Goal: Transaction & Acquisition: Purchase product/service

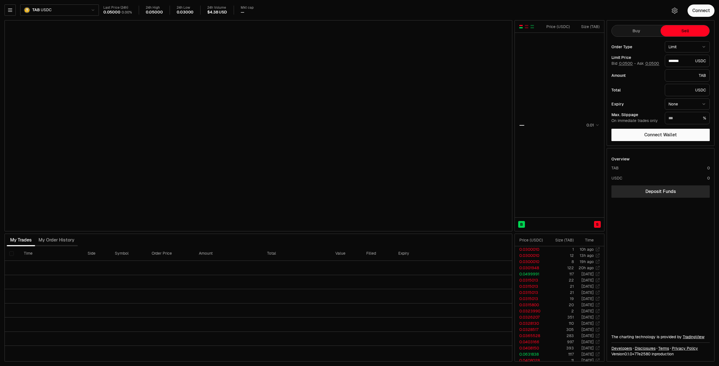
click at [702, 13] on button "Connect" at bounding box center [700, 10] width 27 height 12
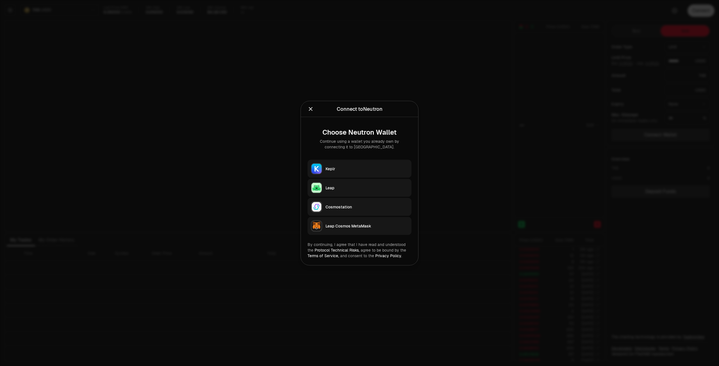
click at [337, 168] on div "Keplr" at bounding box center [366, 169] width 83 height 6
